Goal: Transaction & Acquisition: Purchase product/service

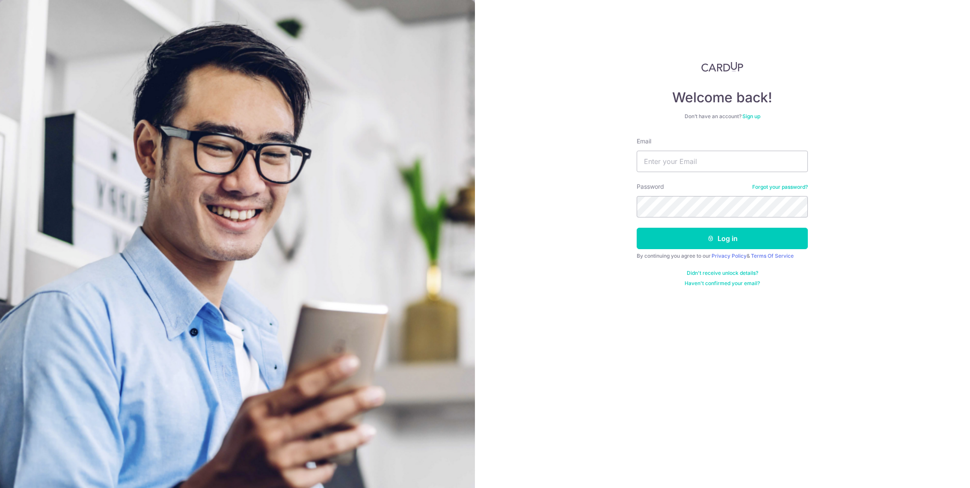
click at [691, 172] on form "Email Password Forgot your password? Log in By continuing you agree to our Priv…" at bounding box center [722, 212] width 171 height 150
click at [677, 148] on div "Email" at bounding box center [722, 154] width 171 height 35
click at [686, 163] on input "Email" at bounding box center [722, 161] width 171 height 21
type input "janicetham80@gmail.com"
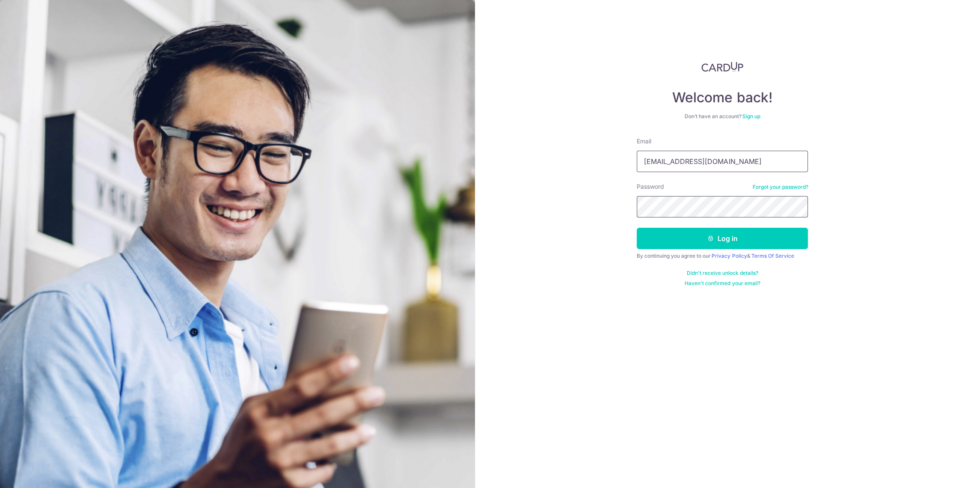
click at [637, 228] on button "Log in" at bounding box center [722, 238] width 171 height 21
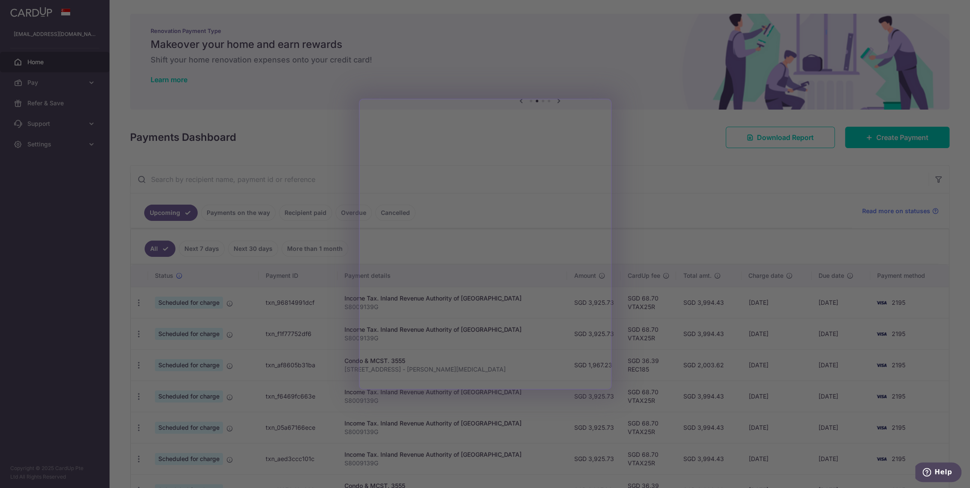
click at [645, 49] on div at bounding box center [490, 246] width 980 height 493
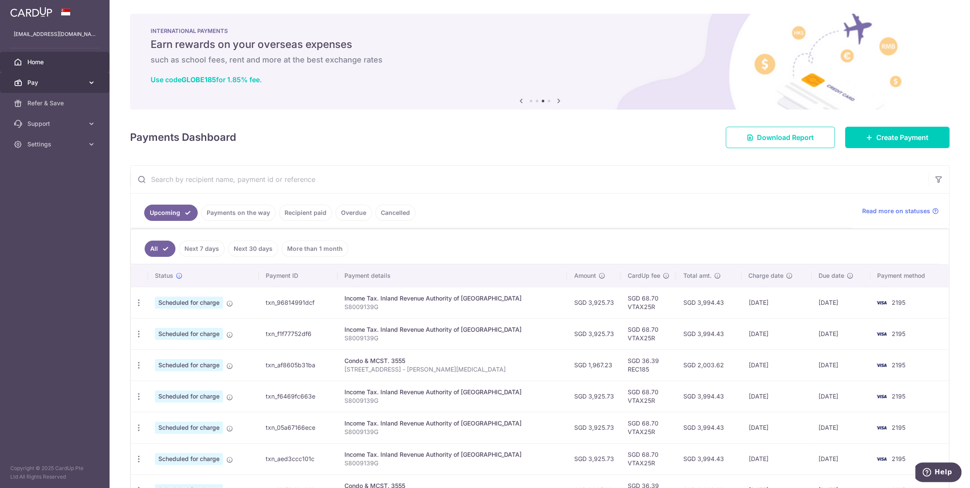
click at [64, 80] on span "Pay" at bounding box center [55, 82] width 56 height 9
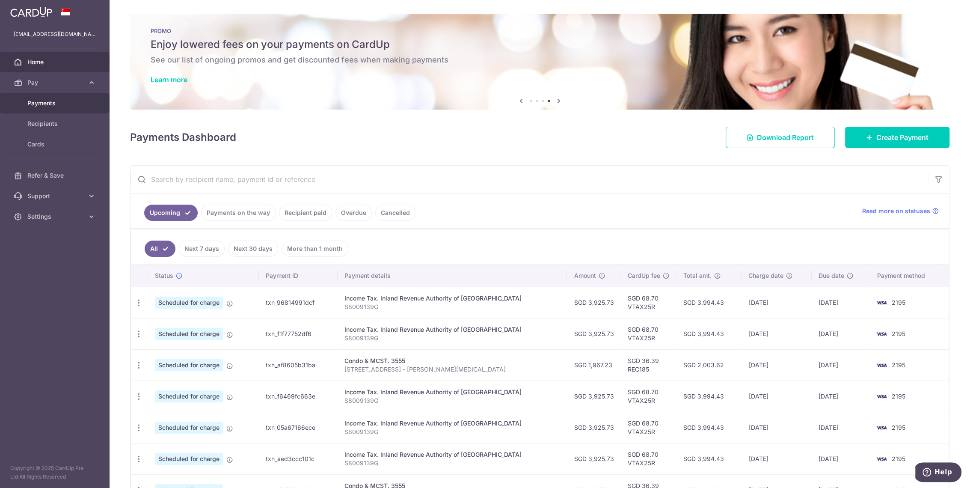
click at [51, 102] on span "Payments" at bounding box center [55, 103] width 56 height 9
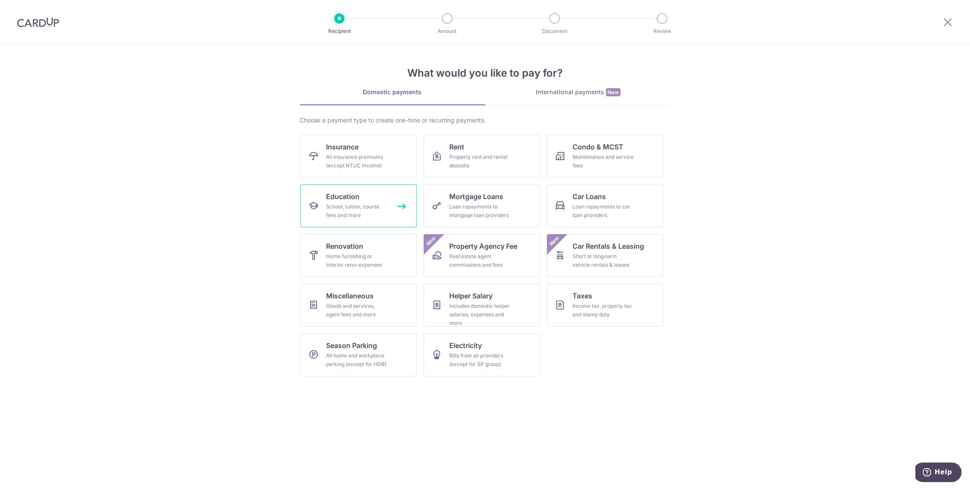
click at [337, 207] on div "School, tuition, course fees and more" at bounding box center [357, 210] width 62 height 17
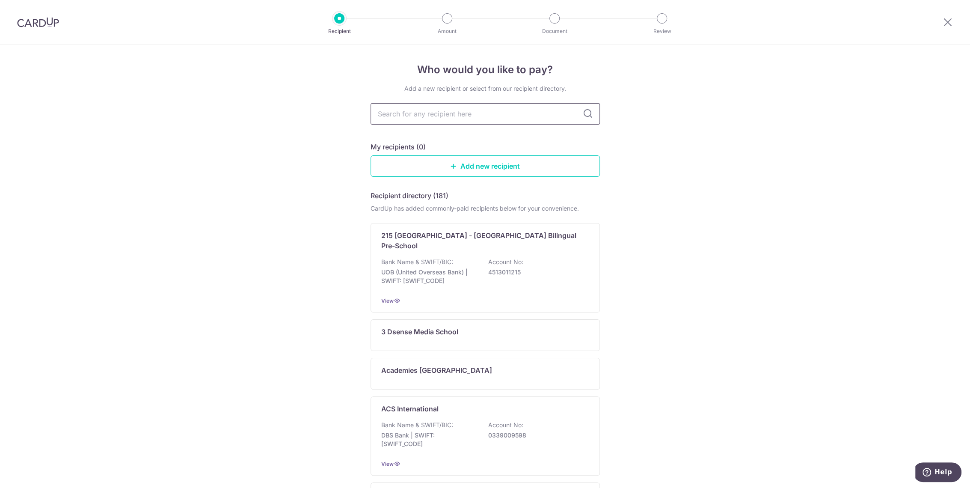
click at [428, 114] on input "text" at bounding box center [485, 113] width 229 height 21
type input "etonhouse zhong"
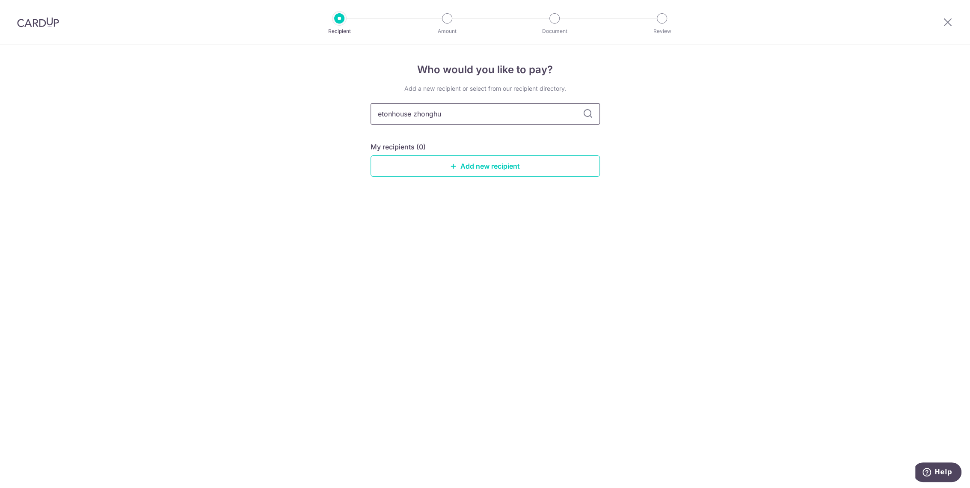
type input "etonhouse zhonghua"
type input "e"
type input "zhonghua"
click at [397, 114] on input "zhonghua" at bounding box center [485, 113] width 229 height 21
type input "zhong hua"
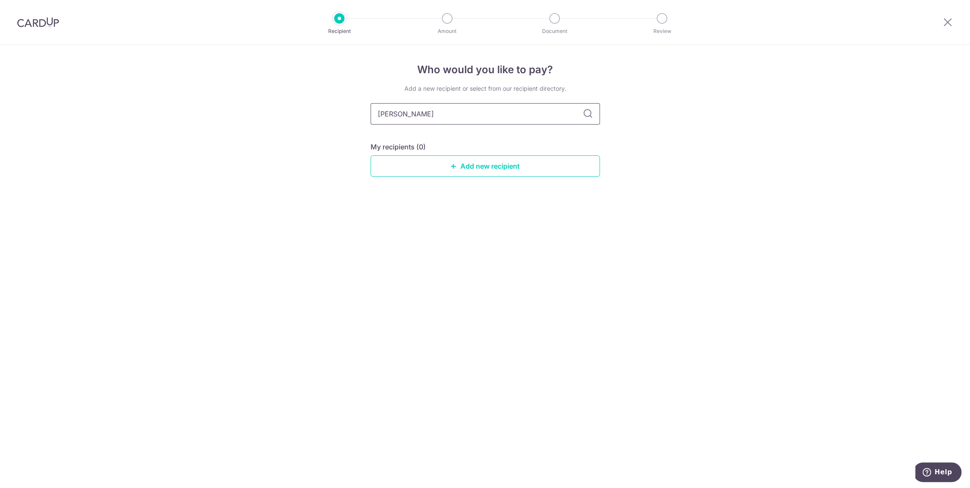
click at [439, 118] on input "zhong hua" at bounding box center [485, 113] width 229 height 21
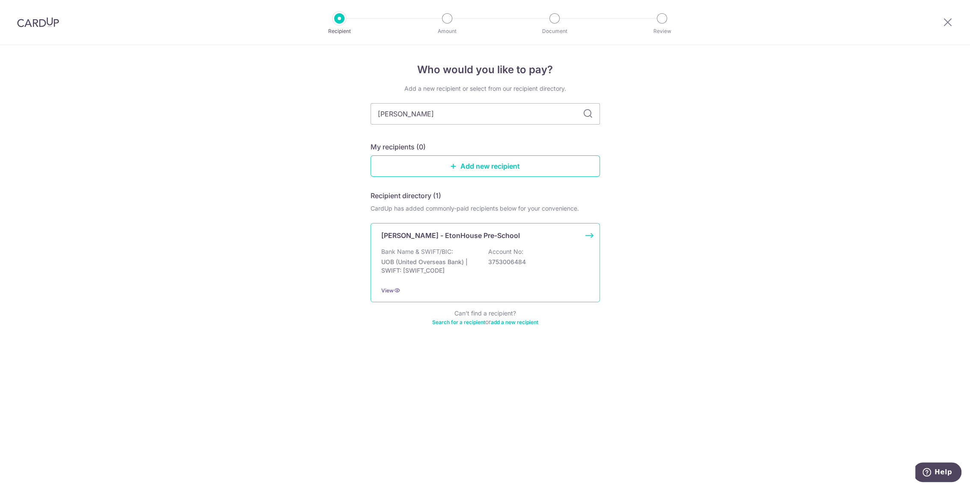
click at [451, 263] on p "UOB (United Overseas Bank) | SWIFT: UOVBSGSGXXX" at bounding box center [429, 266] width 96 height 17
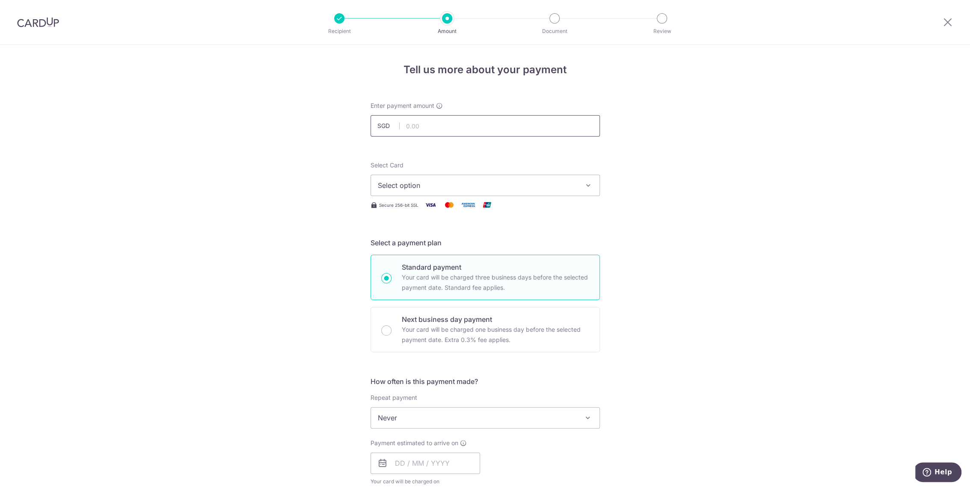
click at [434, 126] on input "text" at bounding box center [485, 125] width 229 height 21
type input "7,085.01"
click at [451, 187] on span "Select option" at bounding box center [477, 185] width 199 height 10
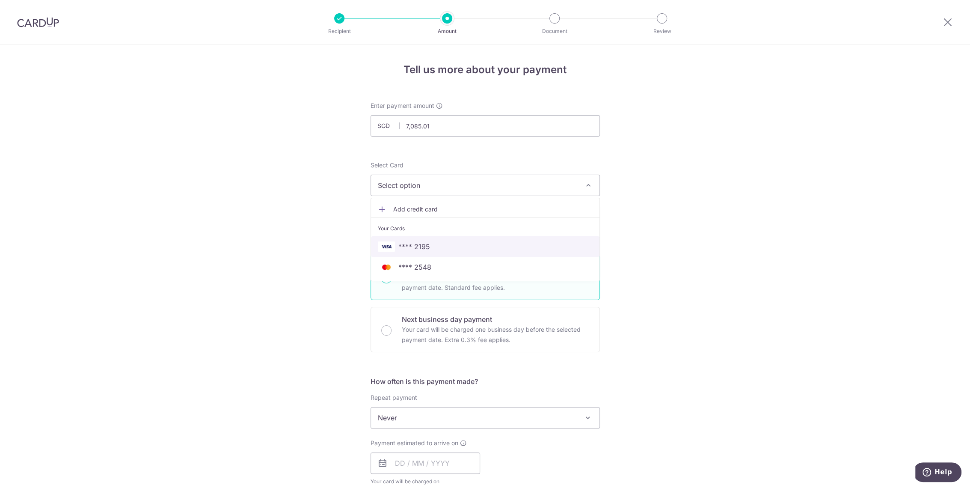
click at [425, 247] on span "**** 2195" at bounding box center [414, 246] width 32 height 10
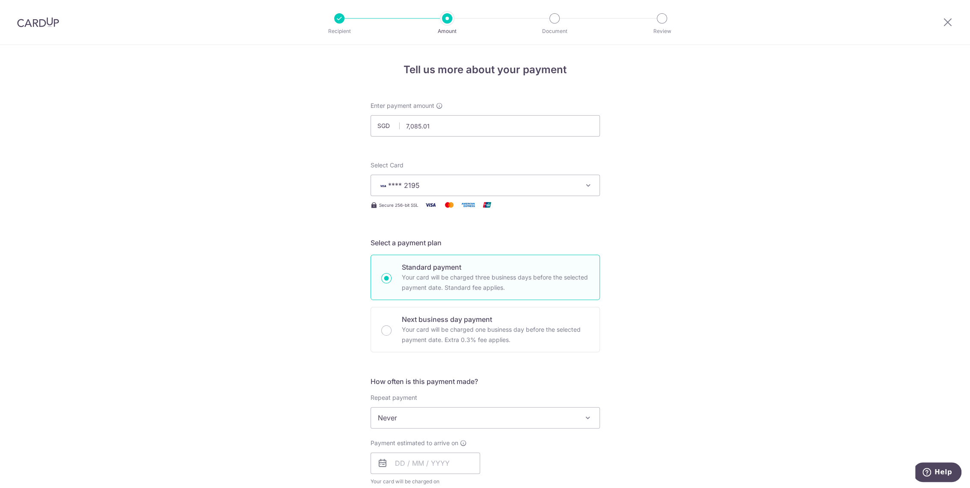
scroll to position [48, 0]
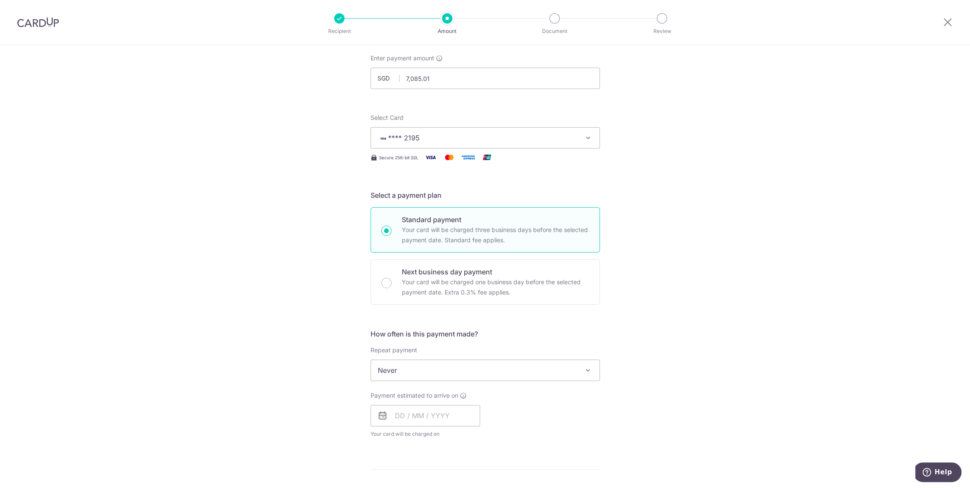
click at [410, 378] on span "Never" at bounding box center [485, 370] width 229 height 21
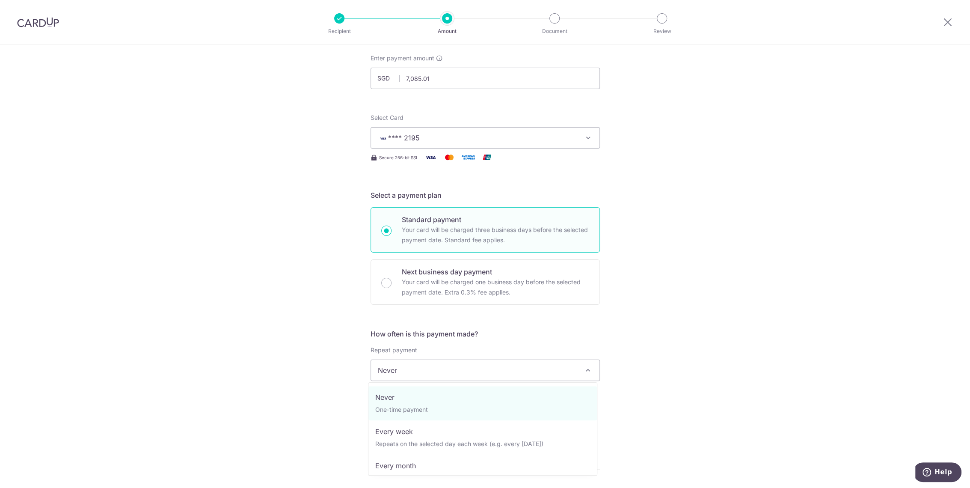
scroll to position [86, 0]
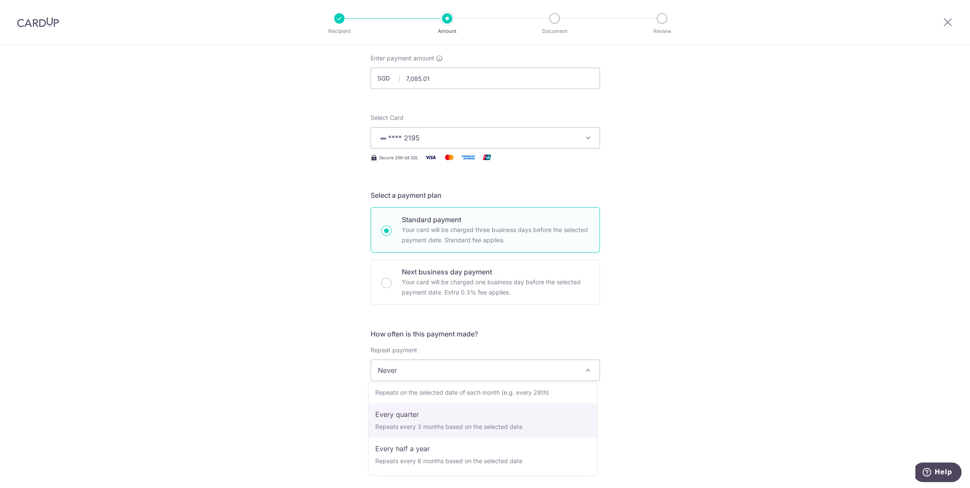
select select "4"
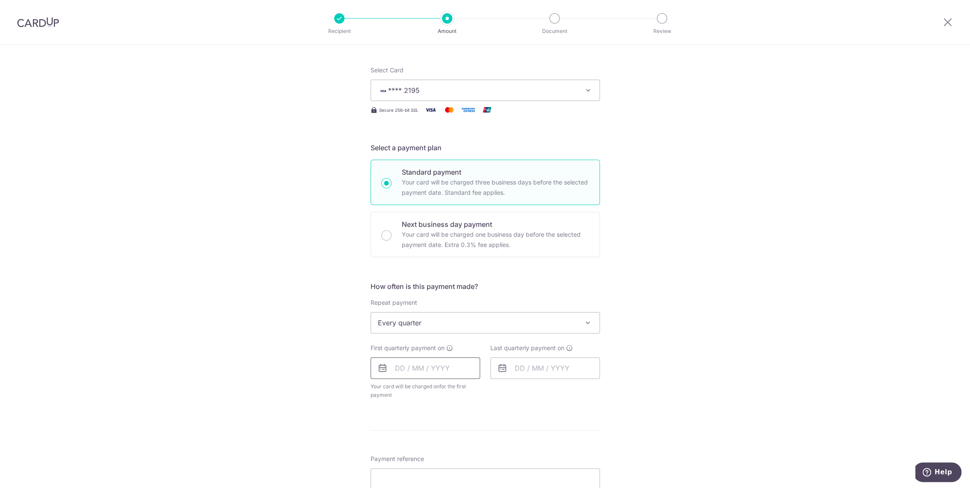
click at [432, 371] on input "text" at bounding box center [426, 367] width 110 height 21
click at [453, 458] on link "14" at bounding box center [457, 463] width 14 height 14
type input "14/08/2025"
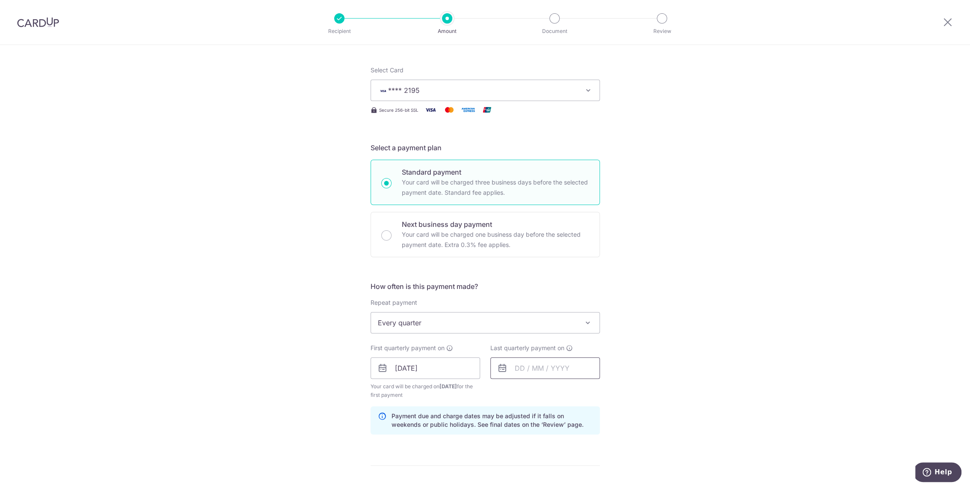
click at [543, 372] on input "text" at bounding box center [545, 367] width 110 height 21
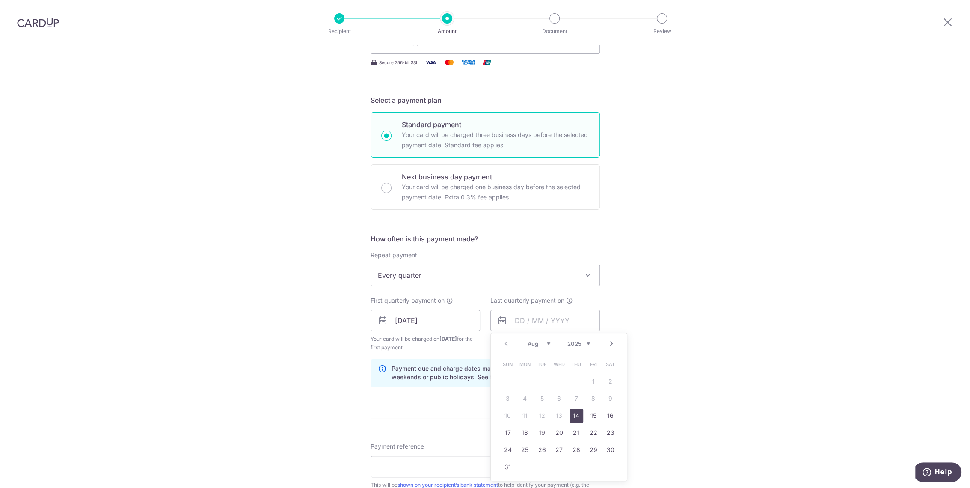
click at [544, 343] on select "Aug Sep Oct Nov Dec" at bounding box center [539, 343] width 23 height 7
click at [606, 416] on link "15" at bounding box center [611, 416] width 14 height 14
type input "15/11/2025"
click at [592, 404] on form "Enter payment amount SGD 7,085.01 7085.01 Select Card **** 2195 Add credit card…" at bounding box center [485, 319] width 229 height 721
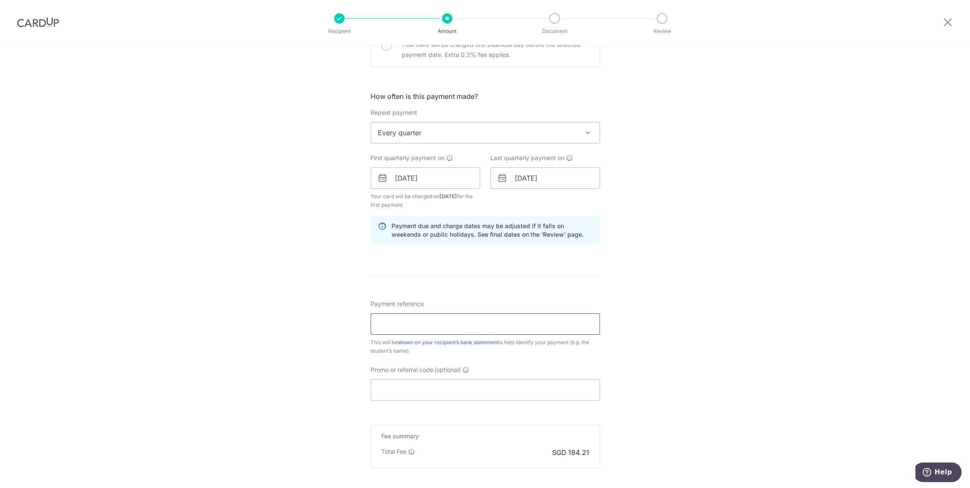
click at [394, 327] on input "Payment reference" at bounding box center [485, 323] width 229 height 21
click at [417, 393] on input "Promo or referral code (optional)" at bounding box center [485, 389] width 229 height 21
paste input "3HOME25R"
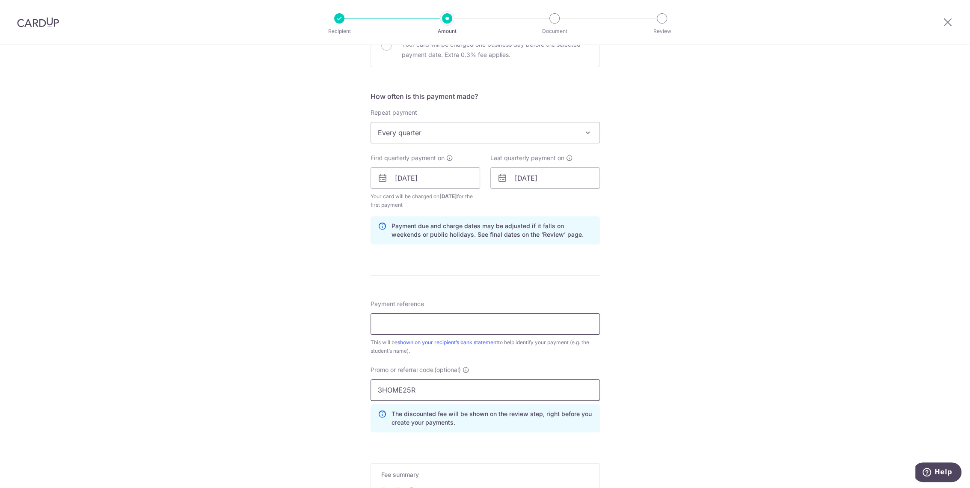
type input "3HOME25R"
click at [405, 324] on input "Payment reference" at bounding box center [485, 323] width 229 height 21
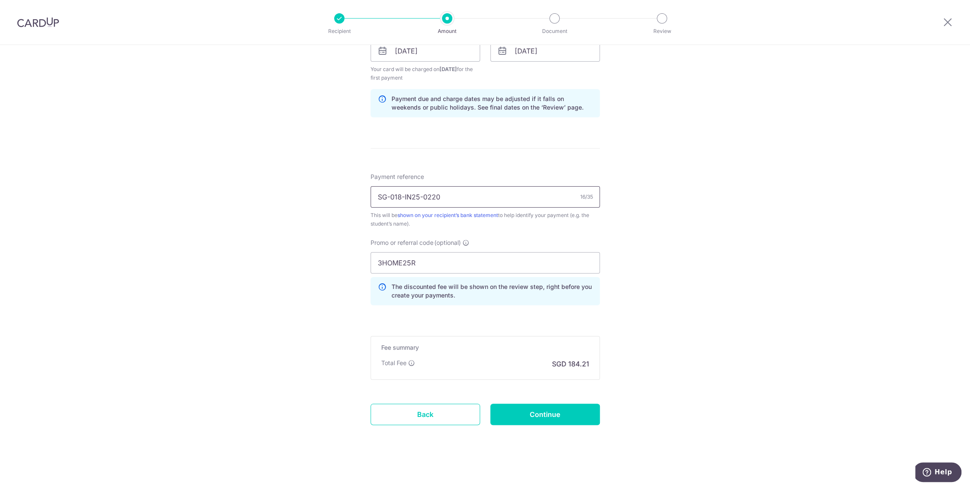
type input "SG-018-IN25-0220"
click at [408, 362] on icon at bounding box center [411, 362] width 7 height 7
click at [520, 408] on input "Continue" at bounding box center [545, 414] width 110 height 21
type input "Create Schedule"
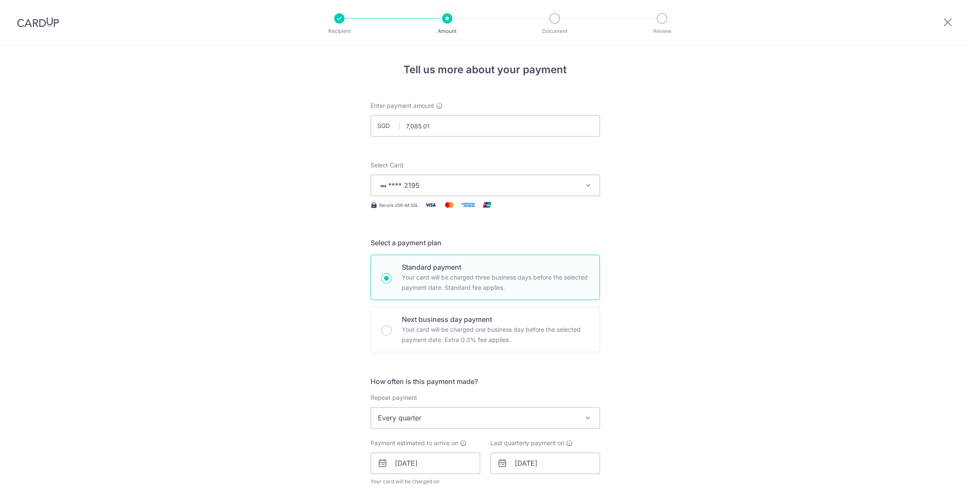
scroll to position [380, 0]
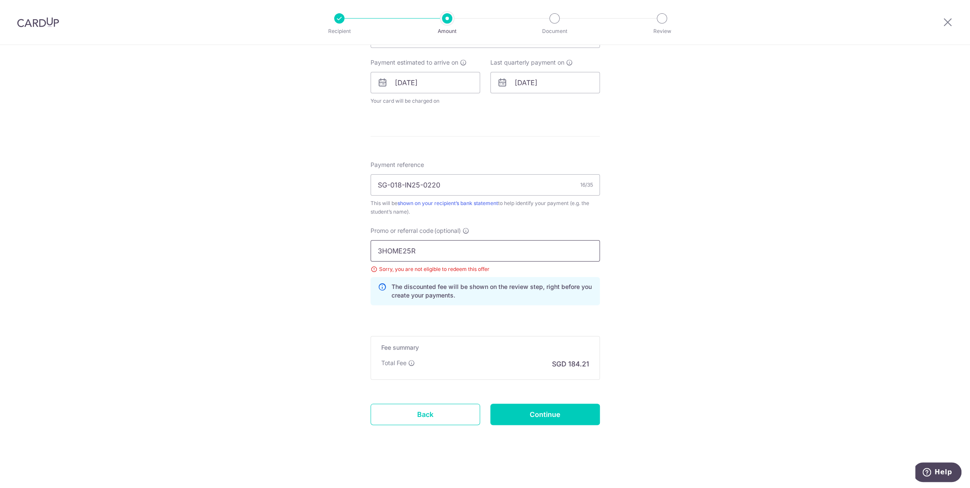
drag, startPoint x: 471, startPoint y: 247, endPoint x: 110, endPoint y: 226, distance: 362.2
click at [110, 226] on div "Tell us more about your payment Enter payment amount SGD 7,085.01 7085.01 Selec…" at bounding box center [485, 76] width 970 height 825
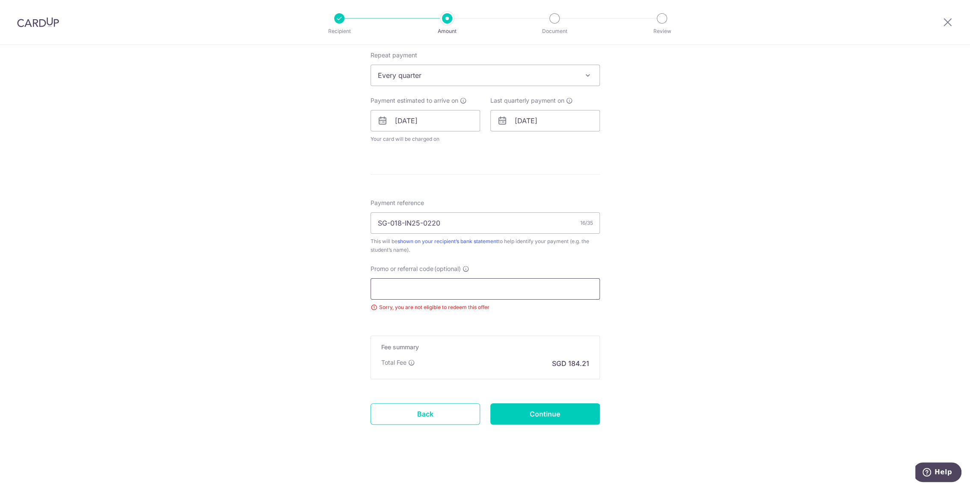
scroll to position [199, 0]
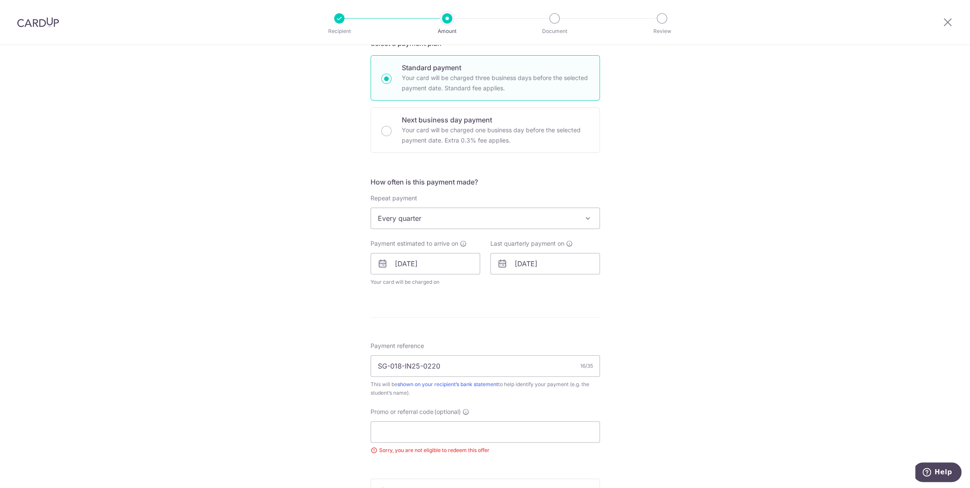
drag, startPoint x: 465, startPoint y: 172, endPoint x: 462, endPoint y: 203, distance: 31.3
click at [464, 178] on form "Enter payment amount SGD 7,085.01 7085.01 Select Card **** 2195 Add credit card…" at bounding box center [485, 246] width 229 height 689
click at [465, 212] on span "Every quarter" at bounding box center [485, 218] width 229 height 21
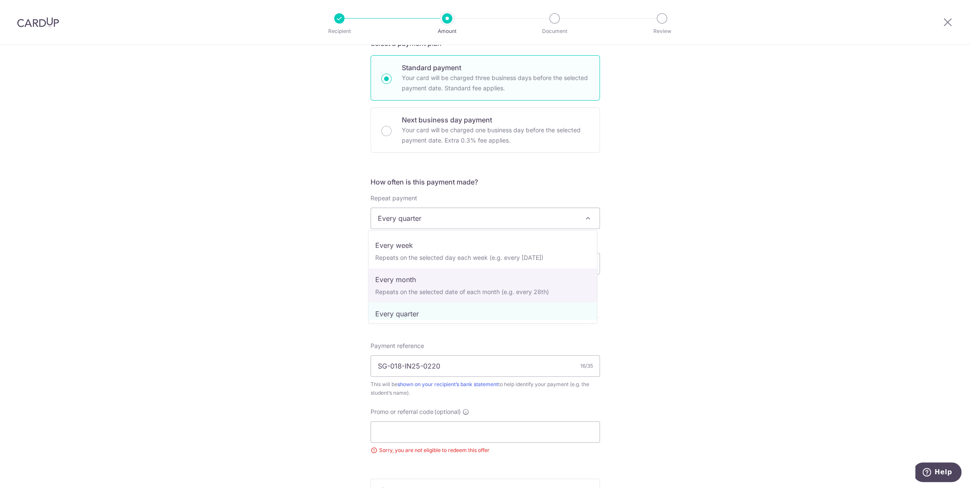
scroll to position [0, 0]
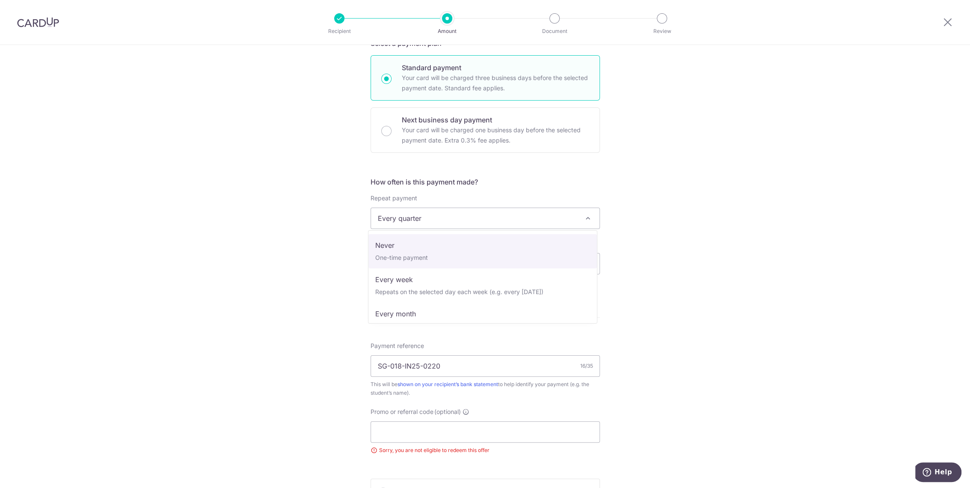
select select "1"
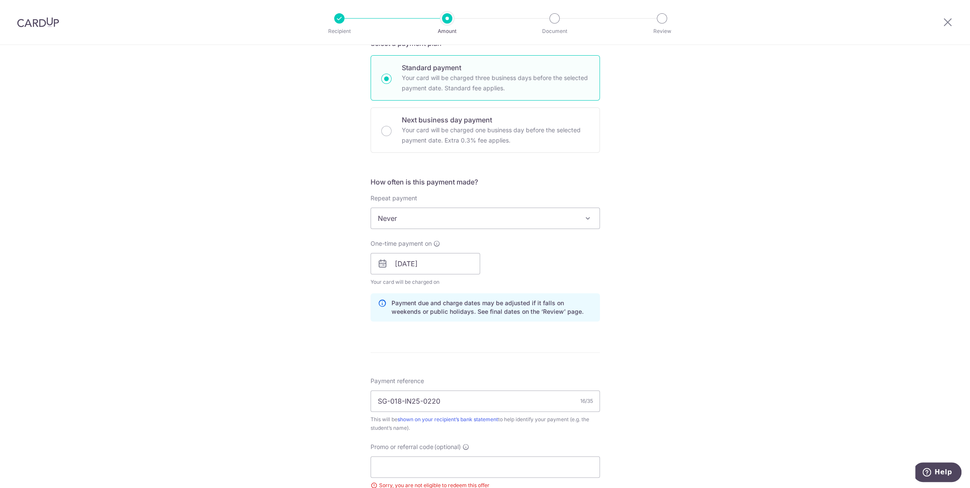
scroll to position [294, 0]
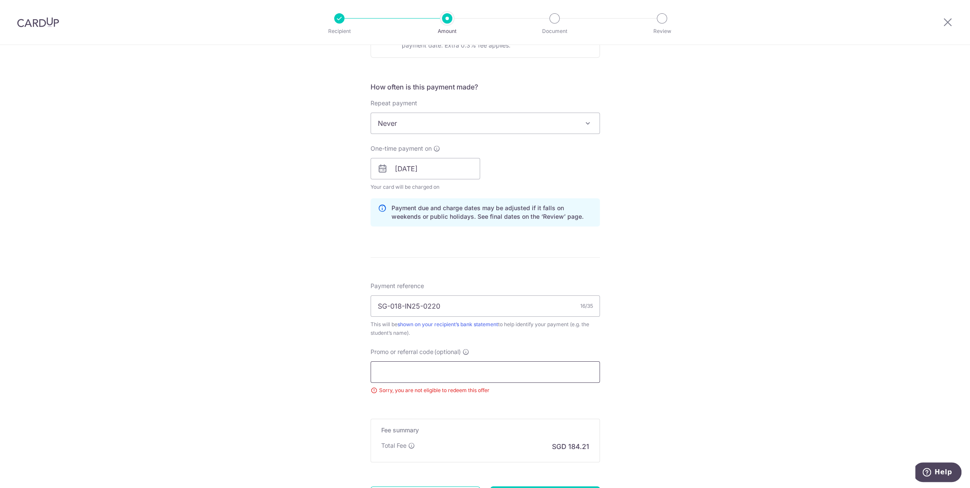
click at [433, 369] on input "Promo or referral code (optional)" at bounding box center [485, 371] width 229 height 21
paste input "OFF225"
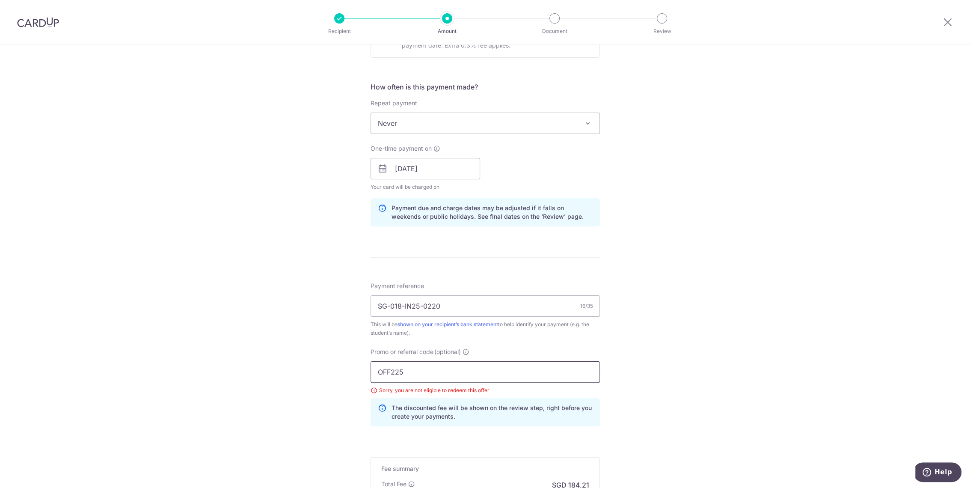
scroll to position [390, 0]
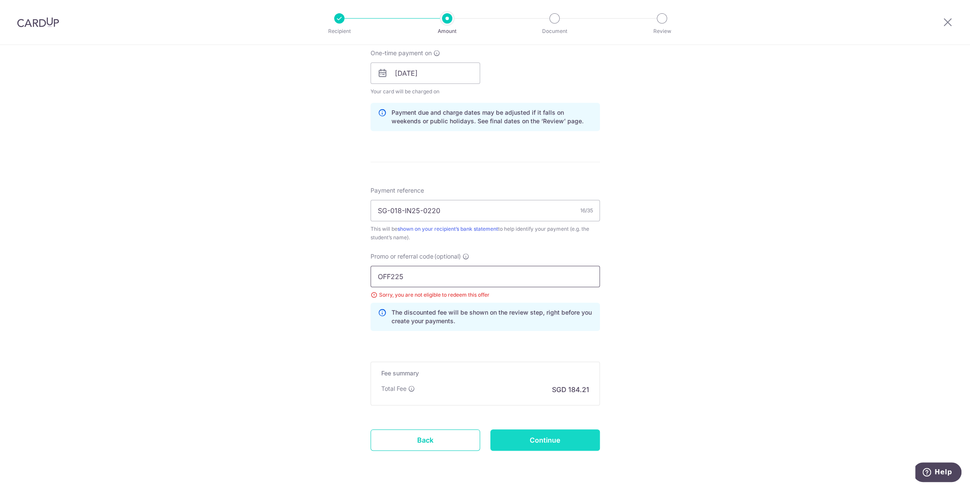
type input "OFF225"
click at [570, 441] on input "Continue" at bounding box center [545, 439] width 110 height 21
type input "Update Schedule"
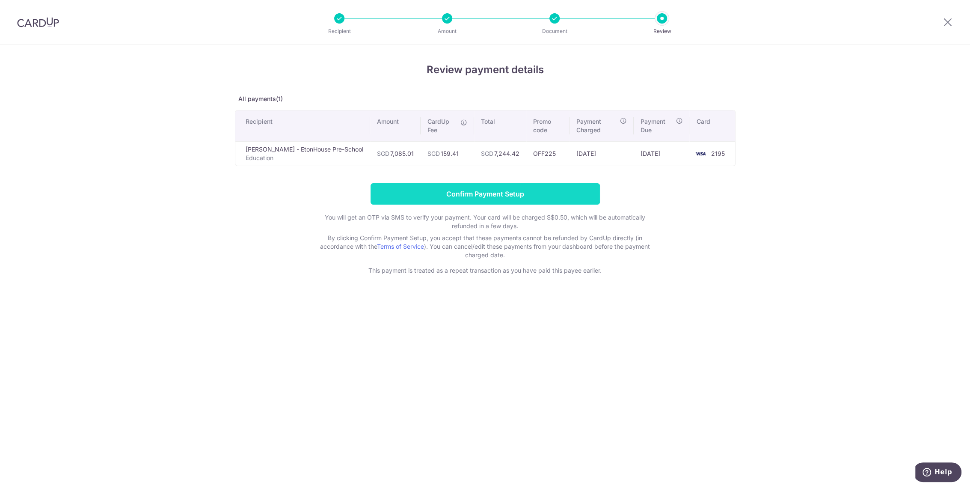
click at [466, 193] on input "Confirm Payment Setup" at bounding box center [485, 193] width 229 height 21
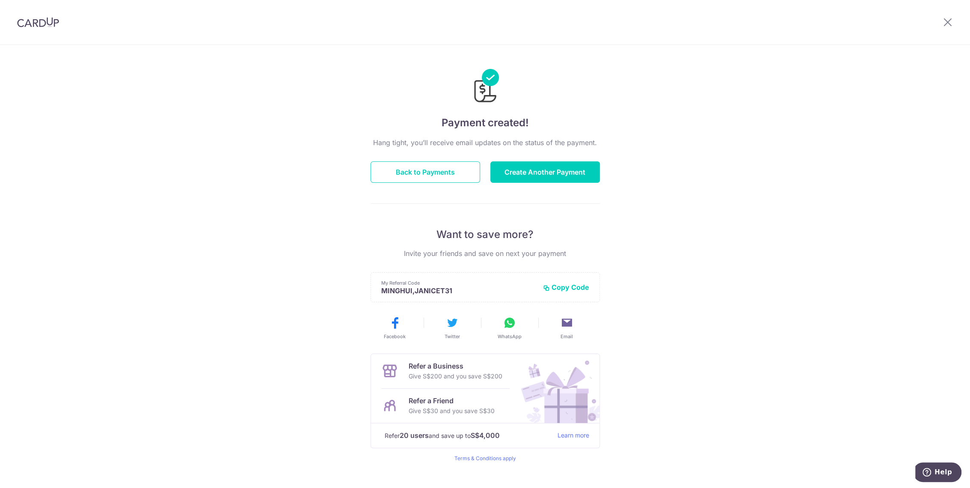
click at [475, 99] on img at bounding box center [485, 87] width 27 height 36
click at [462, 169] on button "Back to Payments" at bounding box center [426, 171] width 110 height 21
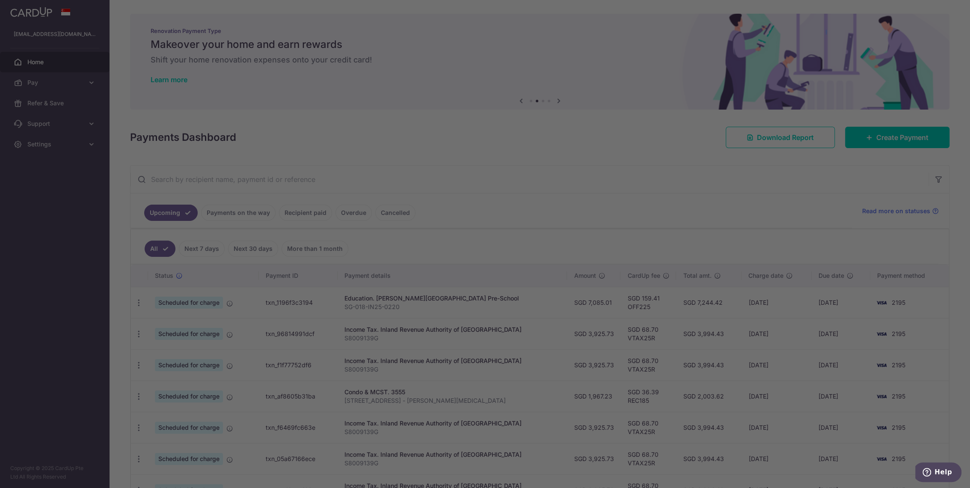
click at [643, 210] on div at bounding box center [490, 246] width 980 height 493
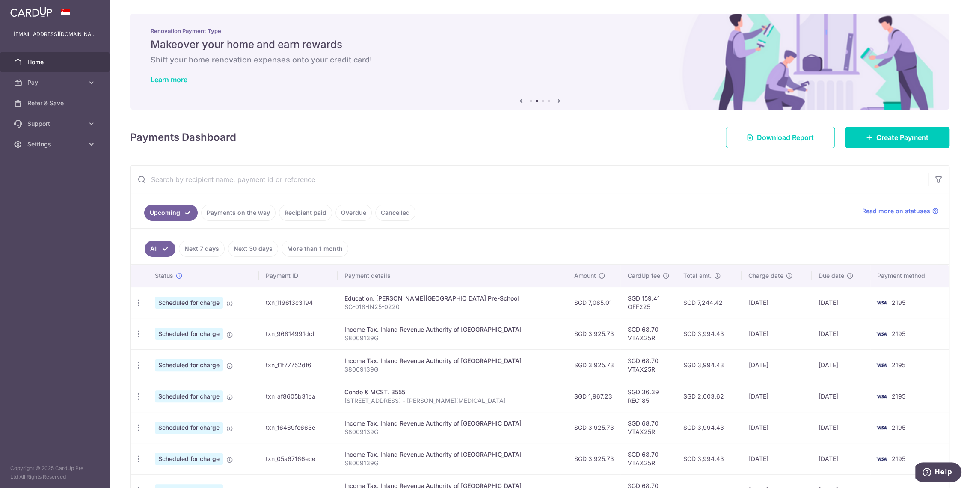
scroll to position [48, 0]
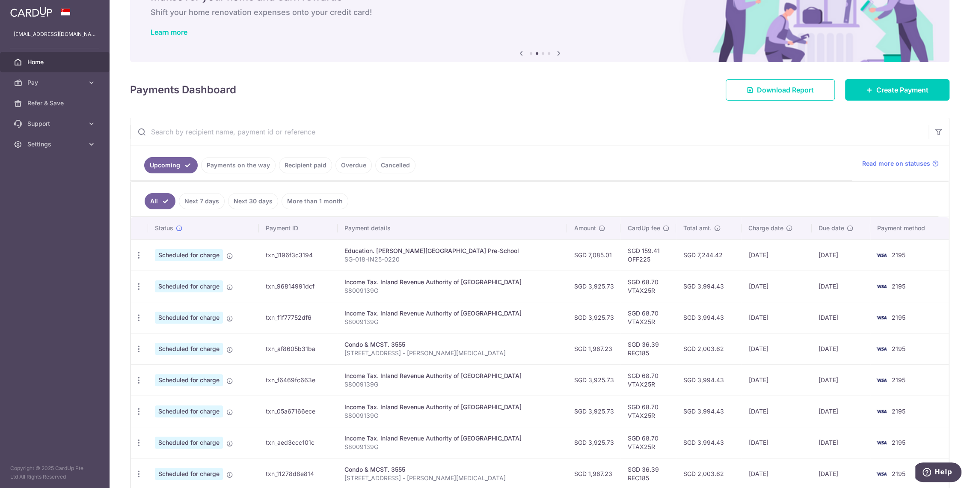
click at [354, 347] on td "Condo & MCST. 3555 [STREET_ADDRESS][PERSON_NAME][MEDICAL_DATA]" at bounding box center [453, 348] width 230 height 31
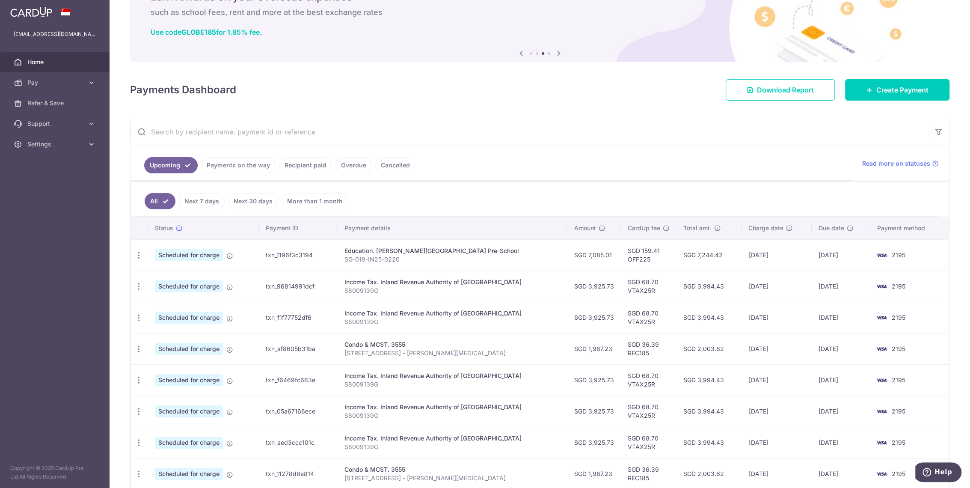
drag, startPoint x: 356, startPoint y: 345, endPoint x: 771, endPoint y: 354, distance: 415.2
click at [771, 354] on tr "Update payment Cancel payment Scheduled for charge txn_af8605b31ba Condo & MCST…" at bounding box center [540, 348] width 818 height 31
drag, startPoint x: 771, startPoint y: 354, endPoint x: 748, endPoint y: 351, distance: 22.9
click at [748, 351] on td "[DATE]" at bounding box center [777, 348] width 70 height 31
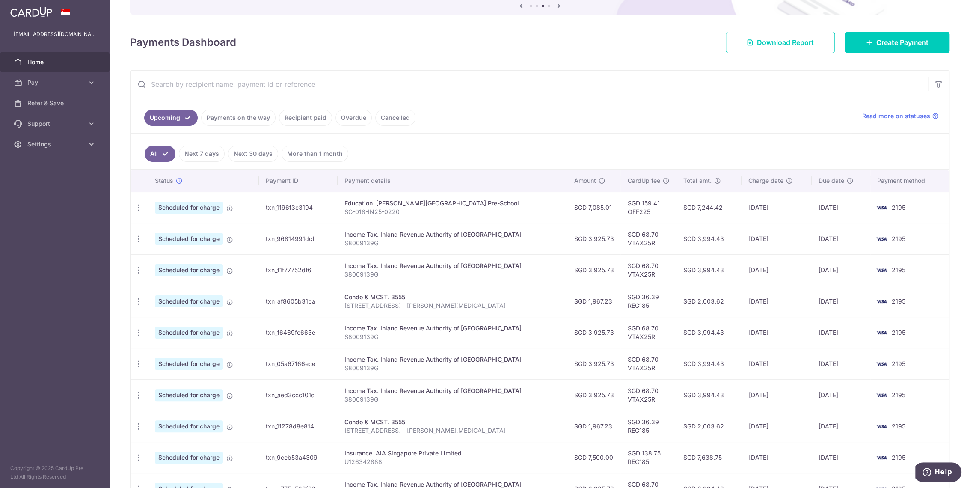
scroll to position [0, 0]
